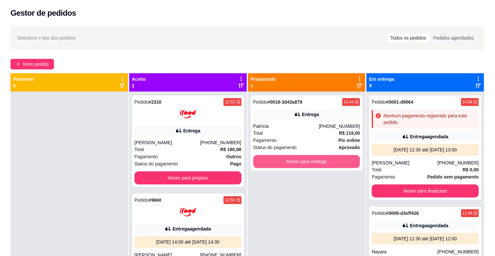
scroll to position [68, 0]
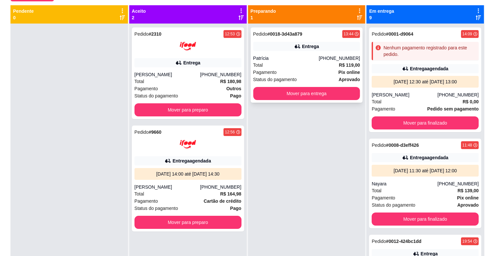
click at [292, 51] on div "Pedido # 0018-3d43a879 13:44 Entrega Patrícia [PHONE_NUMBER] Total R$ 119,00 Pa…" at bounding box center [307, 64] width 112 height 75
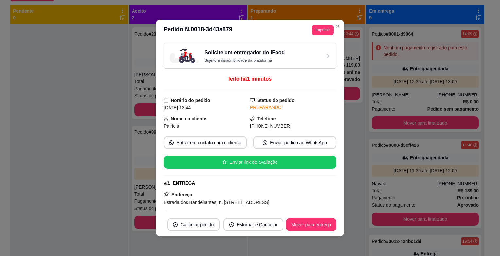
click at [281, 54] on div "Solicite um entregador do iFood Sujeito a disponibilidade da plataforma" at bounding box center [250, 56] width 162 height 14
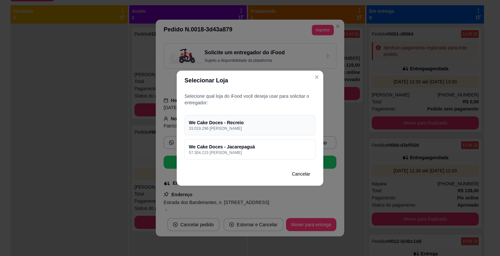
click at [297, 119] on h4 "We Cake Doces - Recreio" at bounding box center [250, 122] width 122 height 7
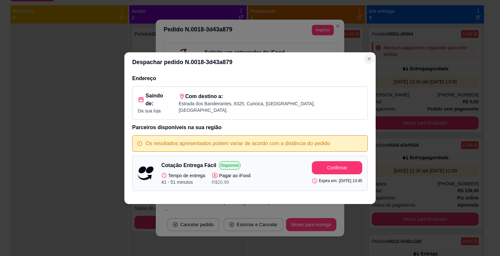
click at [366, 61] on button "Close" at bounding box center [369, 59] width 10 height 10
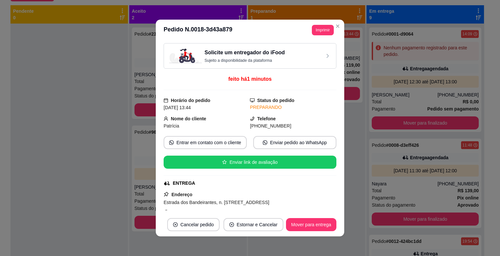
click at [300, 61] on div "Solicite um entregador do iFood Sujeito a disponibilidade da plataforma" at bounding box center [250, 56] width 162 height 14
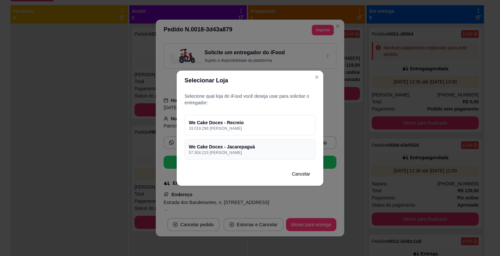
click at [272, 143] on div "We Cake Doces - Jacarepaguá 57.304.215 [PERSON_NAME]" at bounding box center [250, 149] width 131 height 20
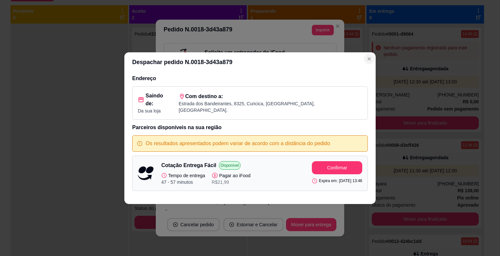
click at [366, 61] on button "Close" at bounding box center [369, 59] width 10 height 10
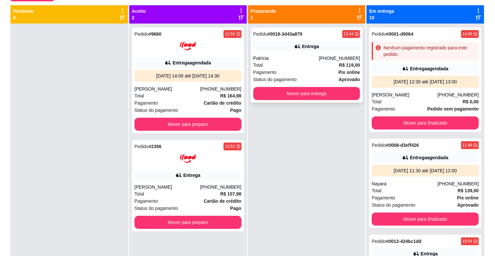
click at [280, 71] on div "Pagamento Pix online" at bounding box center [306, 72] width 107 height 7
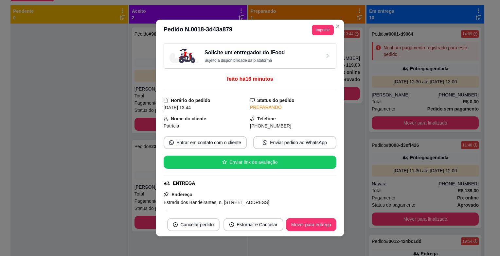
click at [264, 57] on div "Solicite um entregador do iFood Sujeito a disponibilidade da plataforma" at bounding box center [245, 56] width 80 height 14
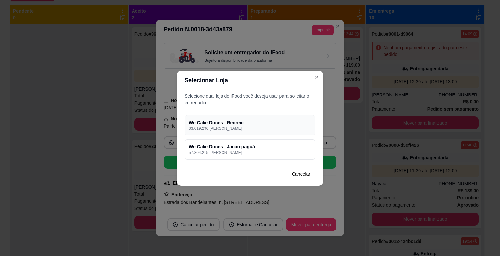
click at [273, 116] on div "We Cake Doces - Recreio 33.019.296 [PERSON_NAME]" at bounding box center [250, 125] width 131 height 20
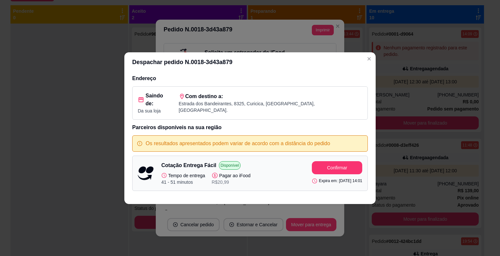
click at [336, 156] on div "Cotação Entrega Fácil Disponível Tempo de entrega 41 - 51 minutos Pagar ao iFoo…" at bounding box center [250, 173] width 236 height 35
click at [336, 164] on button "Confirmar" at bounding box center [337, 167] width 49 height 13
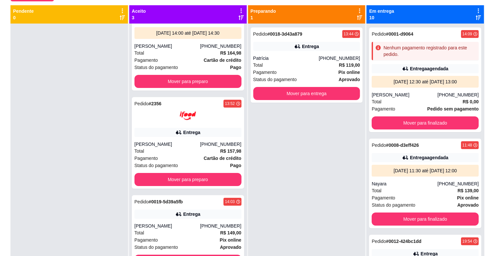
scroll to position [0, 0]
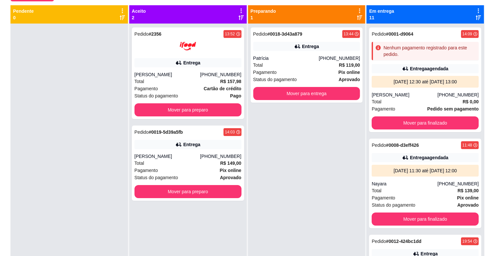
drag, startPoint x: 240, startPoint y: 111, endPoint x: 251, endPoint y: 157, distance: 47.6
click at [251, 157] on div "Pendente 0 Aceito 2 Pedido # 2356 13:52 Entrega [PERSON_NAME] [PHONE_NUMBER] To…" at bounding box center [247, 133] width 474 height 256
click at [193, 158] on div "[PERSON_NAME]" at bounding box center [168, 156] width 66 height 7
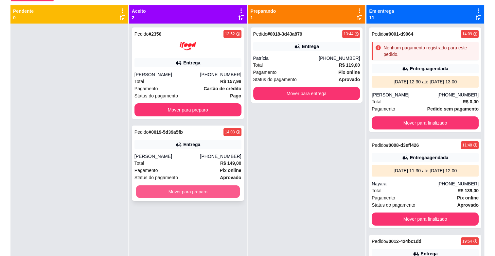
click at [221, 188] on button "Mover para preparo" at bounding box center [188, 192] width 104 height 13
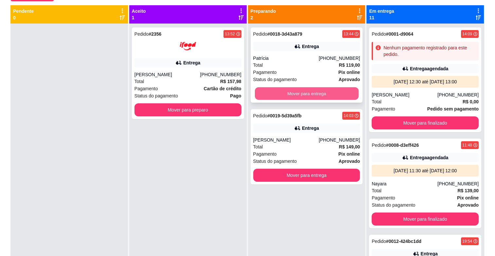
click at [301, 90] on button "Mover para entrega" at bounding box center [307, 93] width 104 height 13
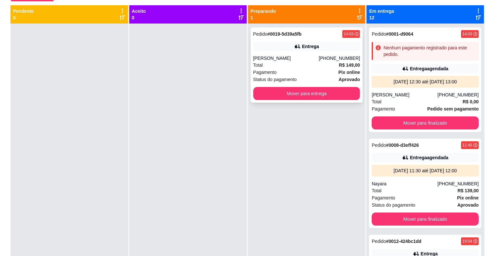
click at [296, 56] on div "[PERSON_NAME]" at bounding box center [286, 58] width 66 height 7
click at [278, 55] on div "[PERSON_NAME]" at bounding box center [286, 58] width 66 height 7
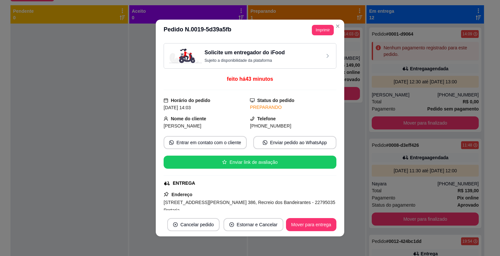
click at [278, 54] on h3 "Solicite um entregador do iFood" at bounding box center [245, 53] width 80 height 8
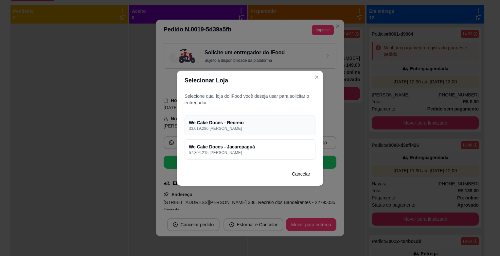
click at [292, 127] on p "33.019.296 [PERSON_NAME]" at bounding box center [250, 128] width 122 height 5
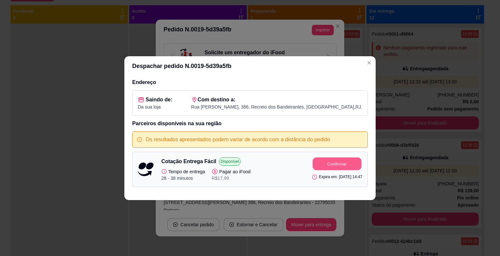
click at [330, 165] on button "Confirmar" at bounding box center [337, 163] width 49 height 13
click at [330, 165] on div "Confirmar Expira em: [DATE] 14:47" at bounding box center [337, 169] width 50 height 24
